Goal: Task Accomplishment & Management: Use online tool/utility

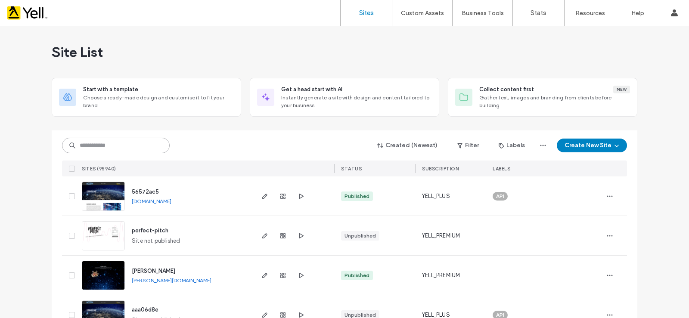
click at [110, 147] on input at bounding box center [116, 145] width 108 height 15
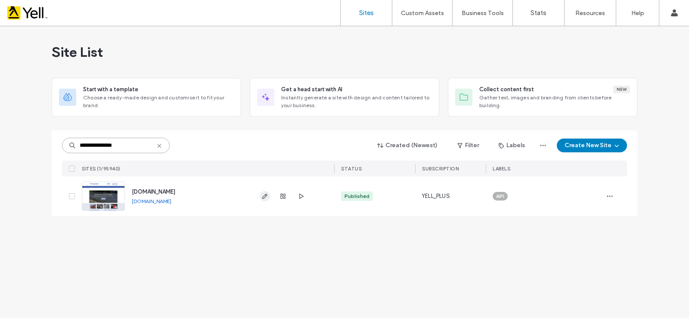
type input "**********"
click at [261, 196] on icon "button" at bounding box center [264, 196] width 7 height 7
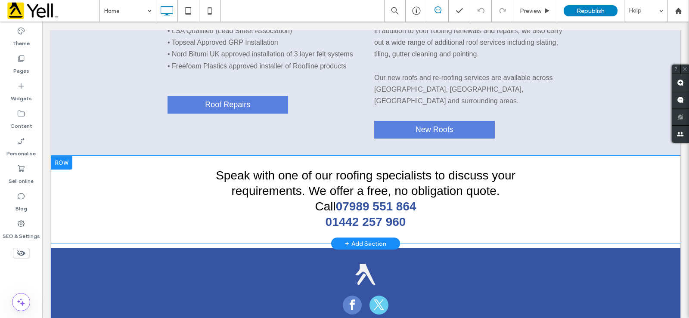
click at [63, 156] on div at bounding box center [62, 163] width 22 height 14
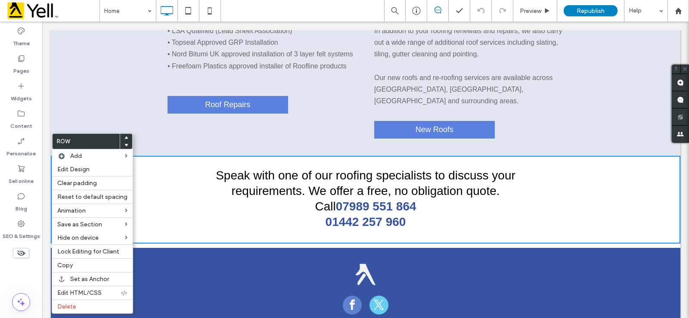
click at [331, 131] on section "New Roof Installations • Roofing specialists • Insurance work undertaken • All …" at bounding box center [365, 58] width 629 height 196
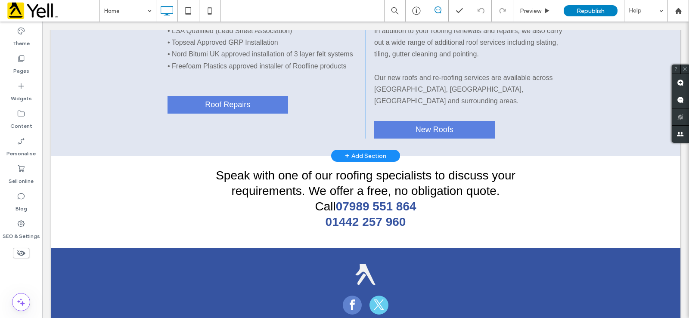
click at [352, 151] on div "+ Add Section" at bounding box center [365, 155] width 41 height 9
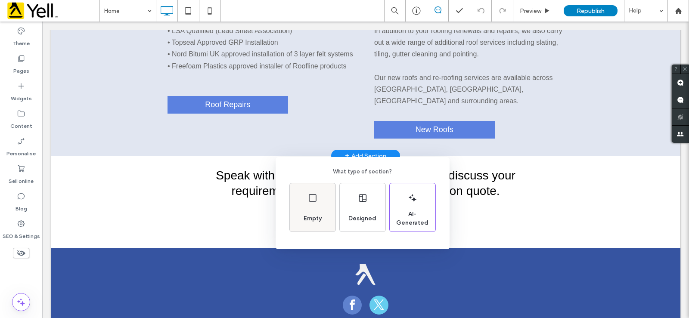
click at [313, 208] on div "Empty" at bounding box center [313, 207] width 46 height 48
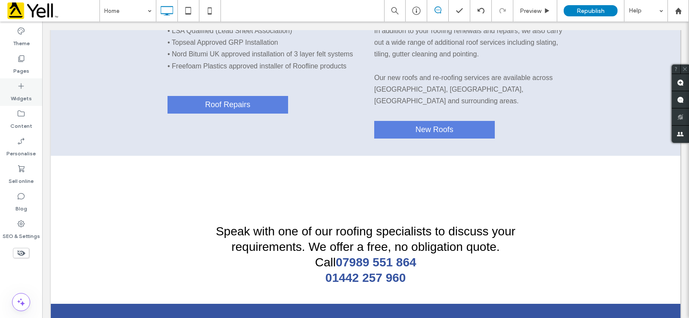
click at [25, 90] on icon at bounding box center [21, 86] width 9 height 9
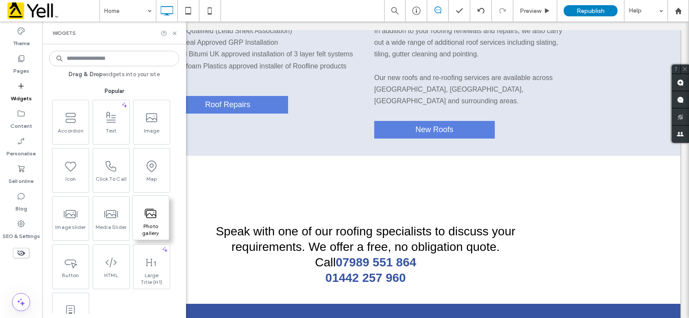
scroll to position [86, 0]
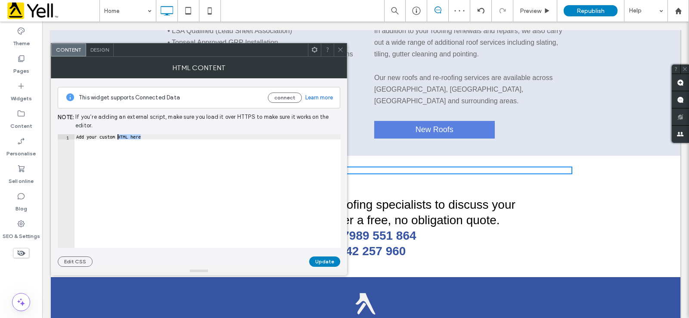
drag, startPoint x: 150, startPoint y: 136, endPoint x: 58, endPoint y: 139, distance: 92.1
click at [58, 139] on div "**********" at bounding box center [199, 191] width 283 height 114
paste textarea "**********"
type textarea "**********"
click at [326, 259] on button "Update" at bounding box center [324, 261] width 31 height 10
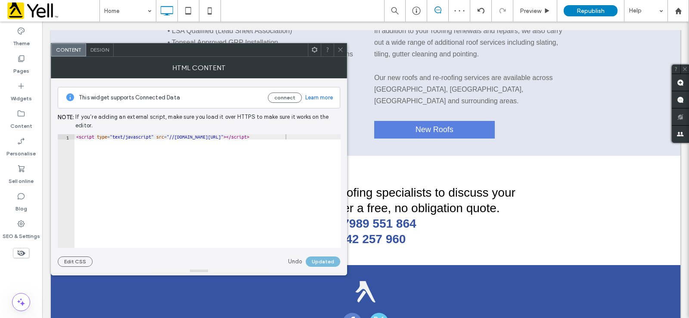
click at [341, 49] on use at bounding box center [340, 50] width 4 height 4
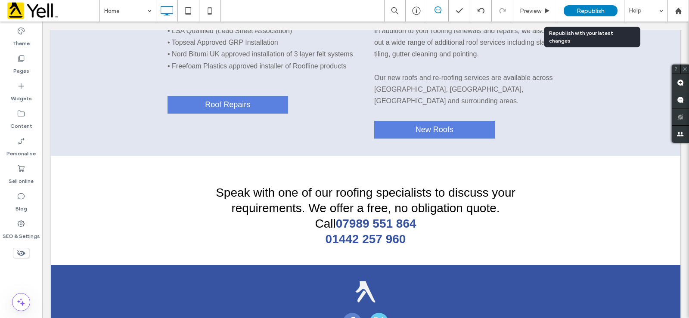
drag, startPoint x: 595, startPoint y: 10, endPoint x: 554, endPoint y: 23, distance: 43.3
click at [595, 10] on span "Republish" at bounding box center [590, 10] width 28 height 7
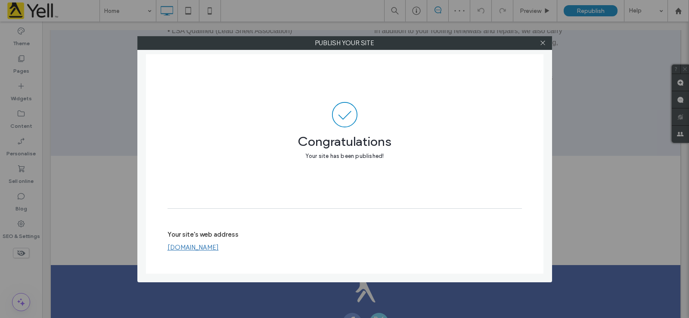
click at [198, 247] on link "[DOMAIN_NAME]" at bounding box center [192, 248] width 51 height 8
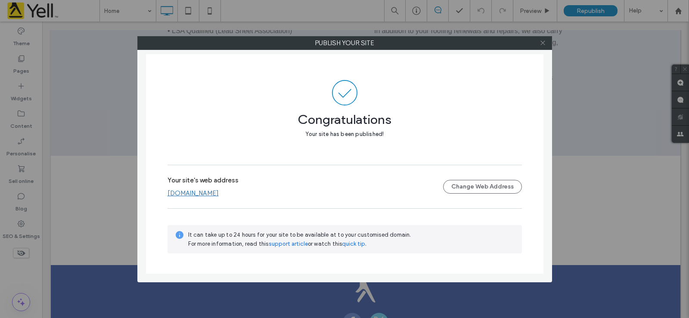
click at [543, 42] on icon at bounding box center [542, 43] width 6 height 6
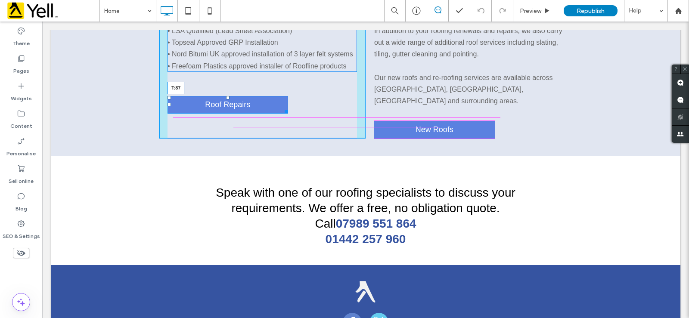
drag, startPoint x: 225, startPoint y: 97, endPoint x: 270, endPoint y: 131, distance: 56.2
click at [227, 109] on div "New Roof Installations • Roofing specialists • Insurance work undertaken • All …" at bounding box center [262, 54] width 207 height 170
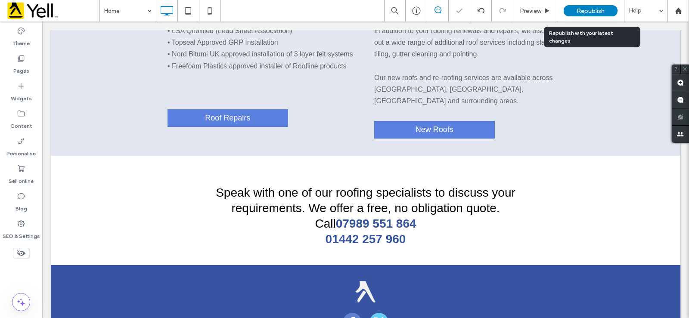
click at [595, 13] on span "Republish" at bounding box center [590, 10] width 28 height 7
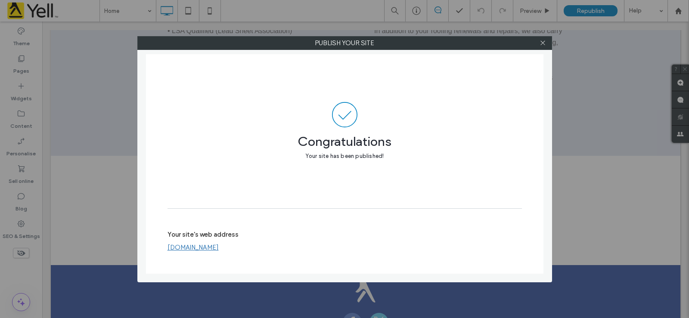
drag, startPoint x: 258, startPoint y: 250, endPoint x: 171, endPoint y: 252, distance: 87.0
click at [171, 252] on div "Your site's web address marchantroofing.co.uk" at bounding box center [344, 241] width 354 height 28
click at [182, 248] on link "[DOMAIN_NAME]" at bounding box center [192, 248] width 51 height 8
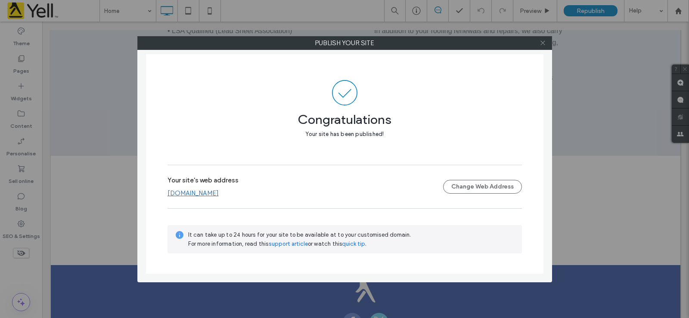
click at [541, 42] on icon at bounding box center [542, 43] width 6 height 6
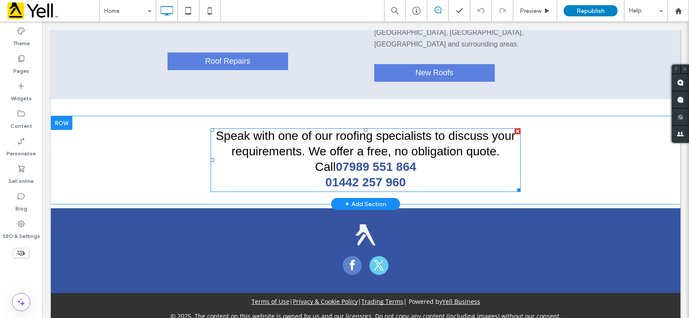
scroll to position [318, 0]
